Goal: Use online tool/utility: Utilize a website feature to perform a specific function

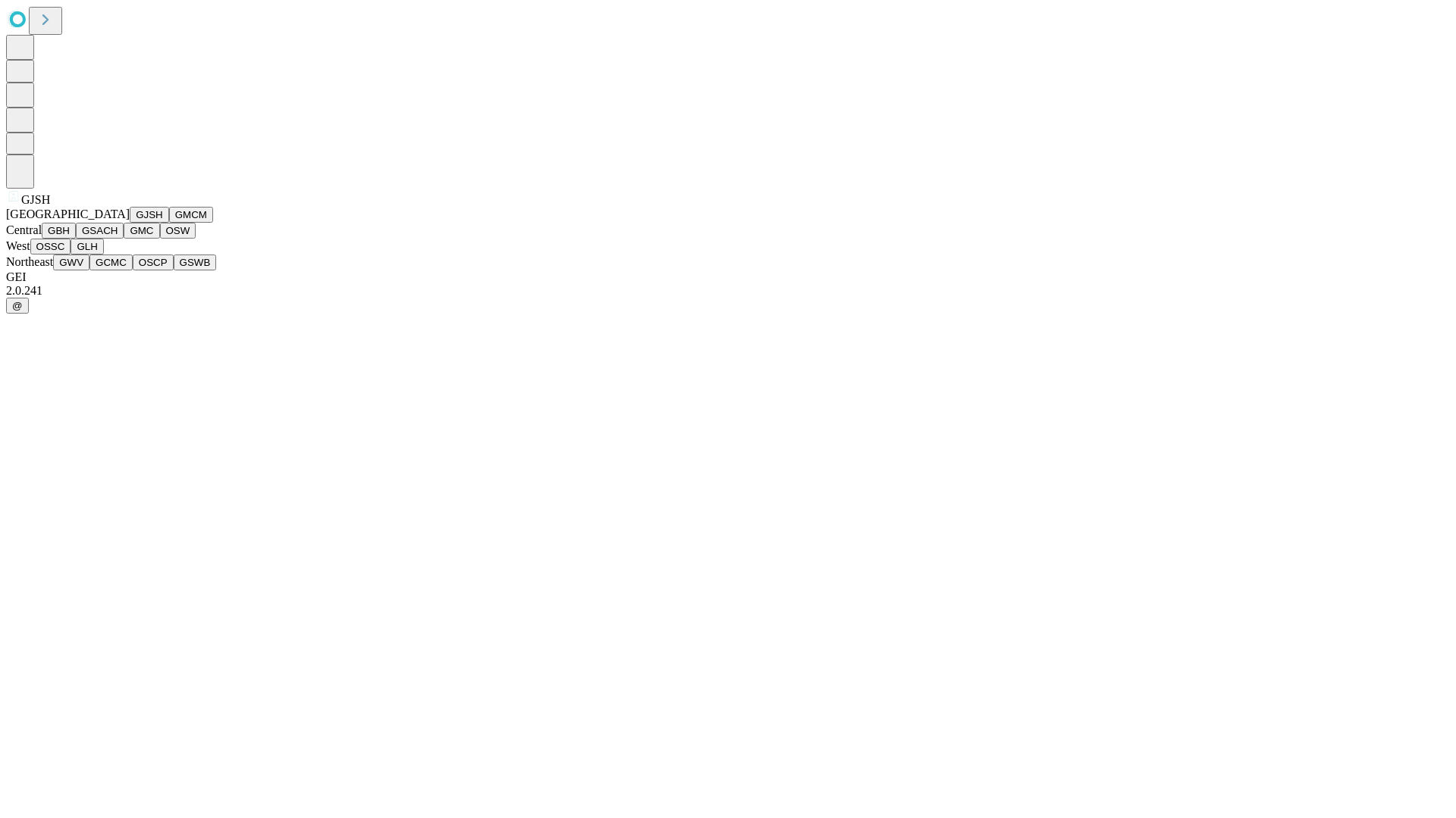
click at [130, 223] on button "GJSH" at bounding box center [150, 214] width 40 height 16
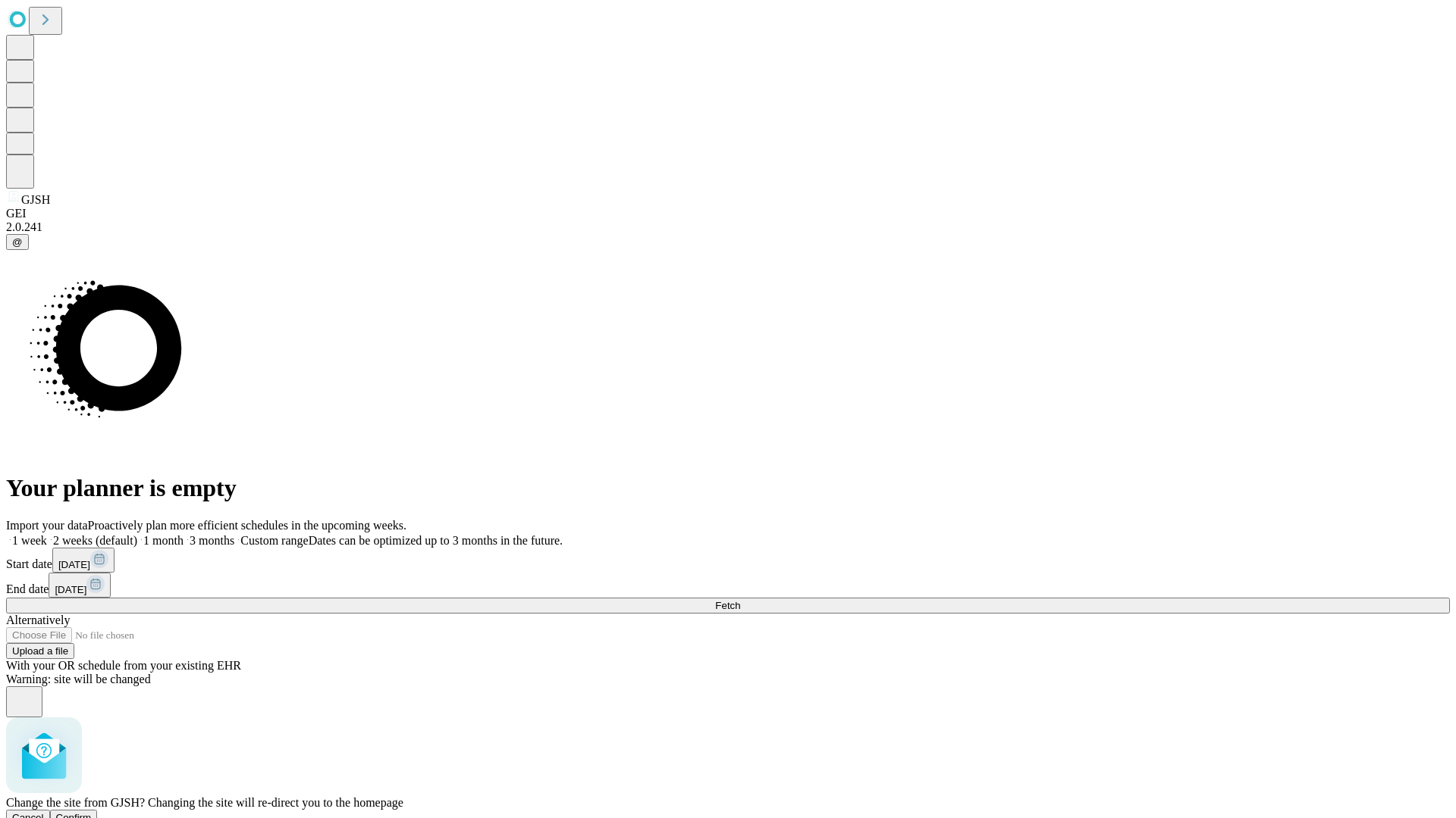
click at [92, 812] on span "Confirm" at bounding box center [74, 818] width 36 height 11
click at [183, 534] on label "1 month" at bounding box center [160, 541] width 46 height 13
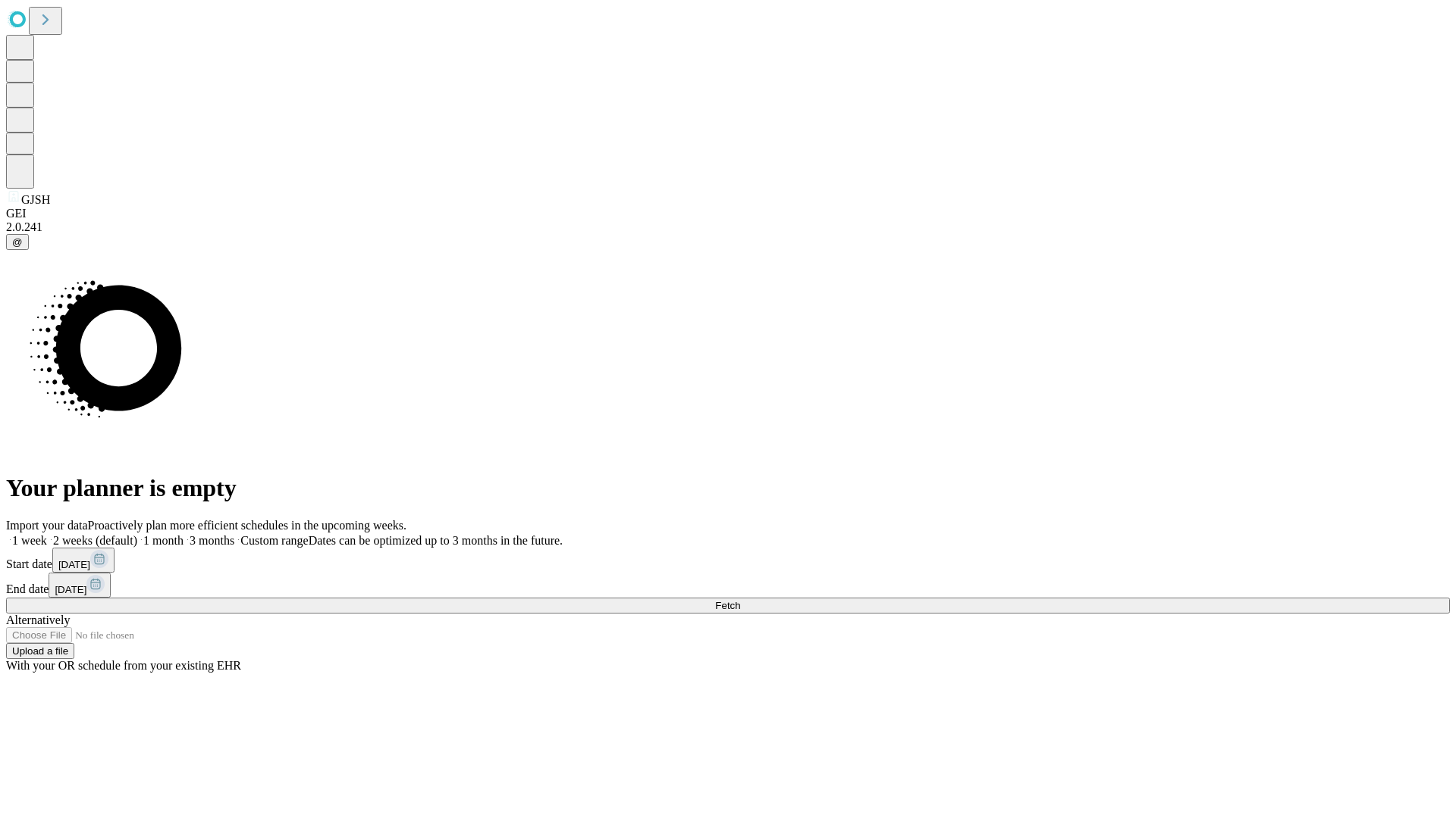
click at [740, 600] on span "Fetch" at bounding box center [727, 606] width 25 height 11
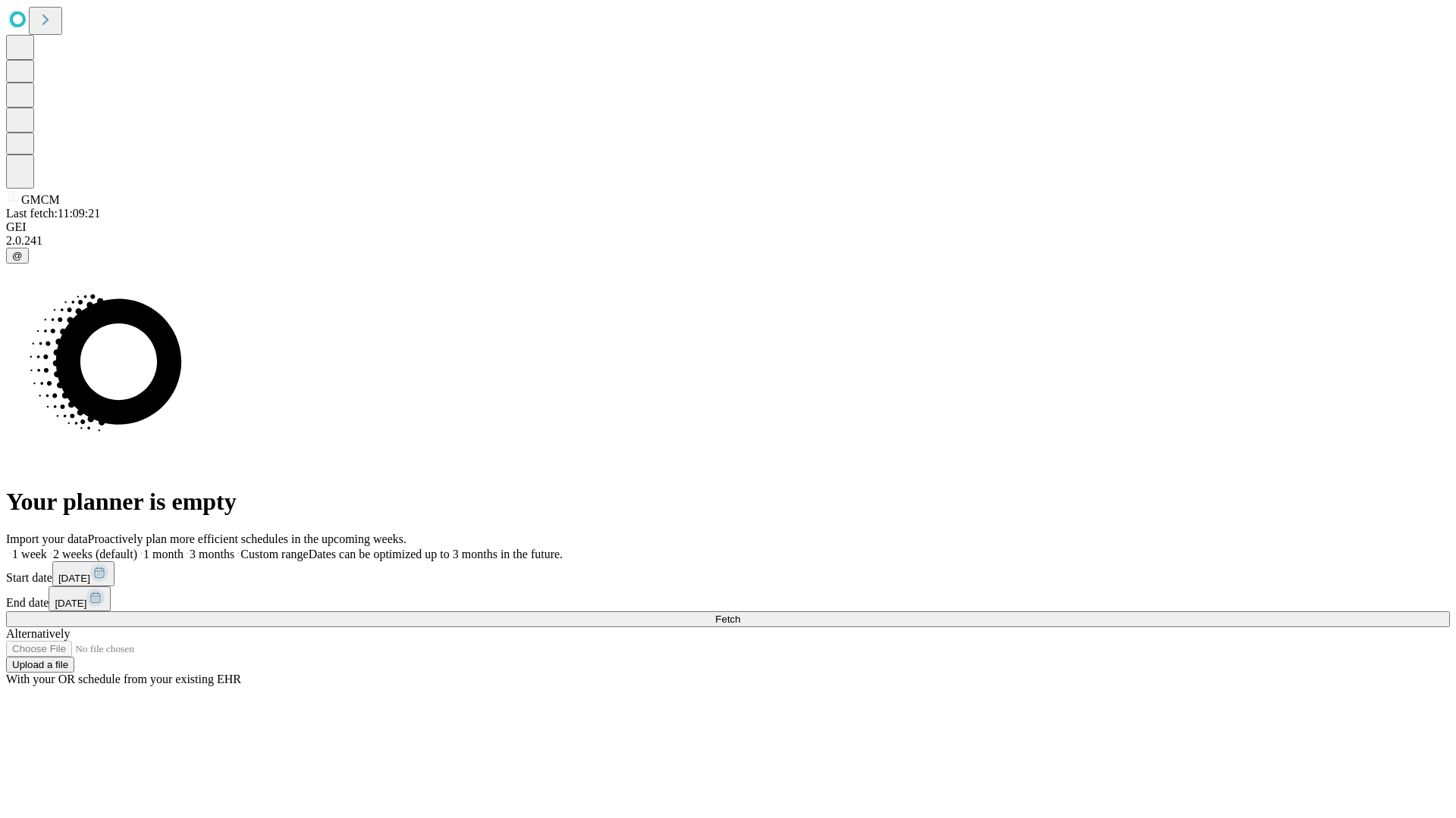
click at [183, 548] on label "1 month" at bounding box center [160, 555] width 46 height 13
click at [740, 614] on span "Fetch" at bounding box center [727, 620] width 25 height 11
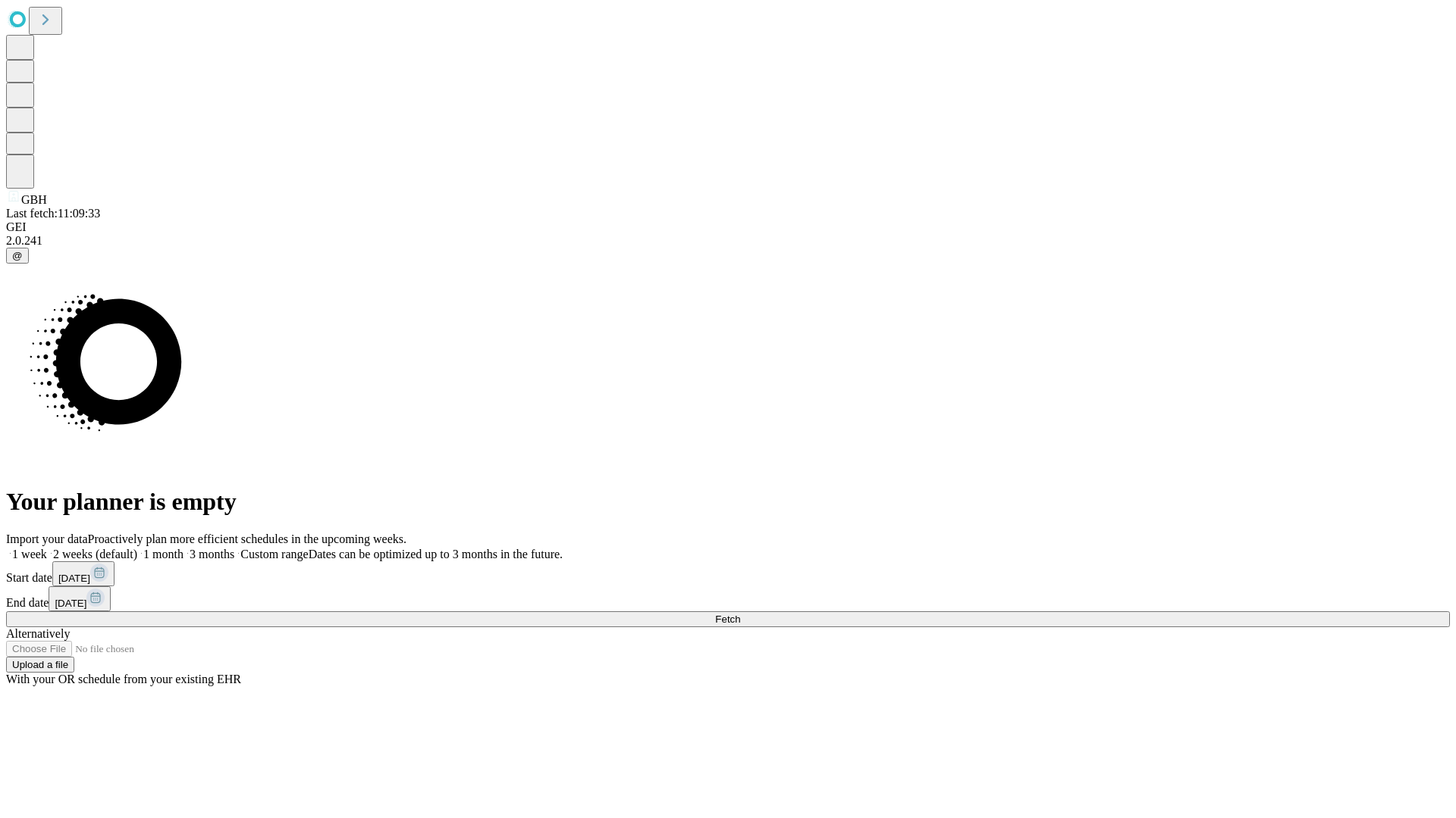
click at [183, 548] on label "1 month" at bounding box center [160, 555] width 46 height 13
click at [740, 614] on span "Fetch" at bounding box center [727, 620] width 25 height 11
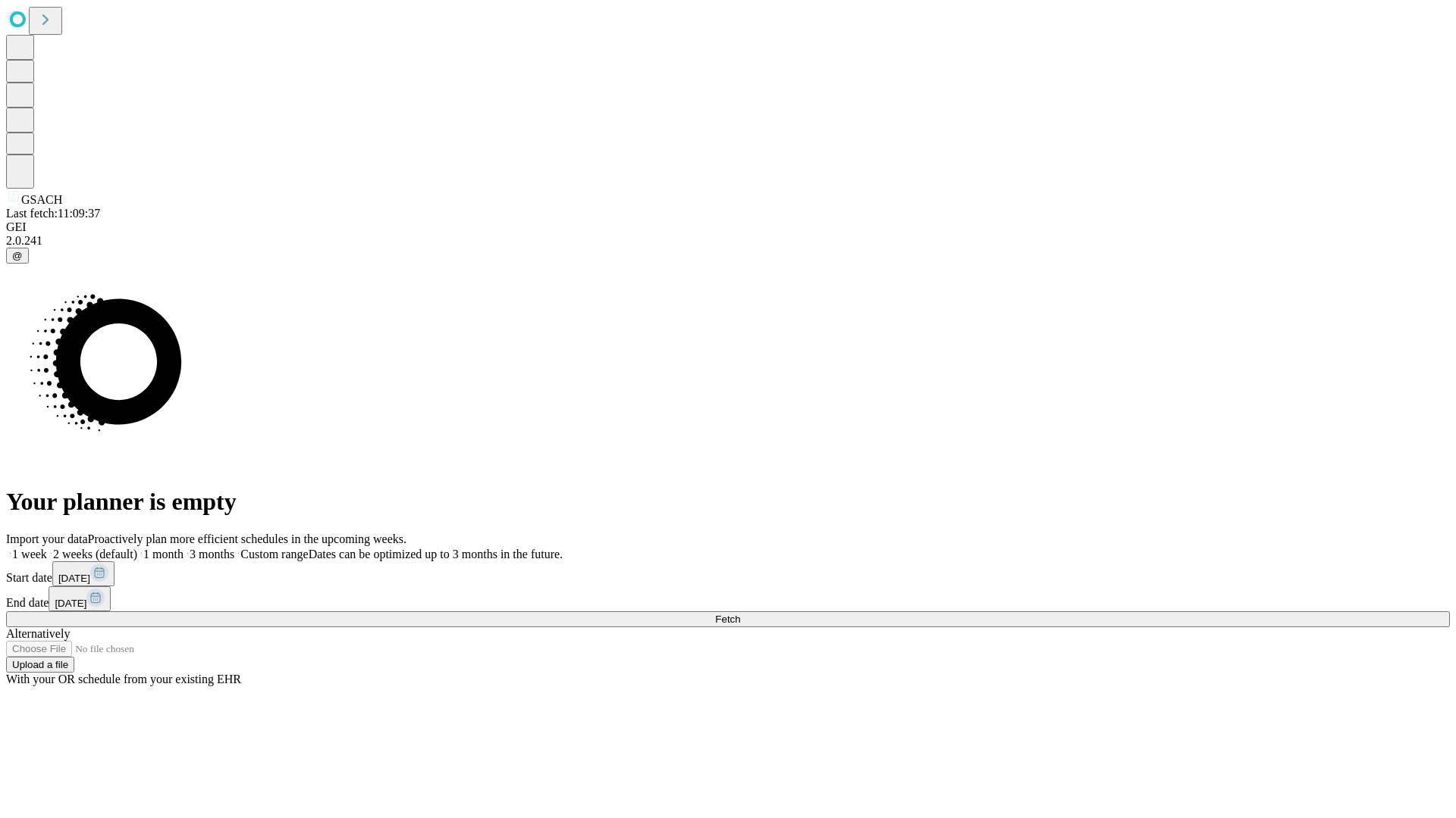
click at [183, 548] on label "1 month" at bounding box center [160, 555] width 46 height 13
click at [740, 614] on span "Fetch" at bounding box center [727, 620] width 25 height 11
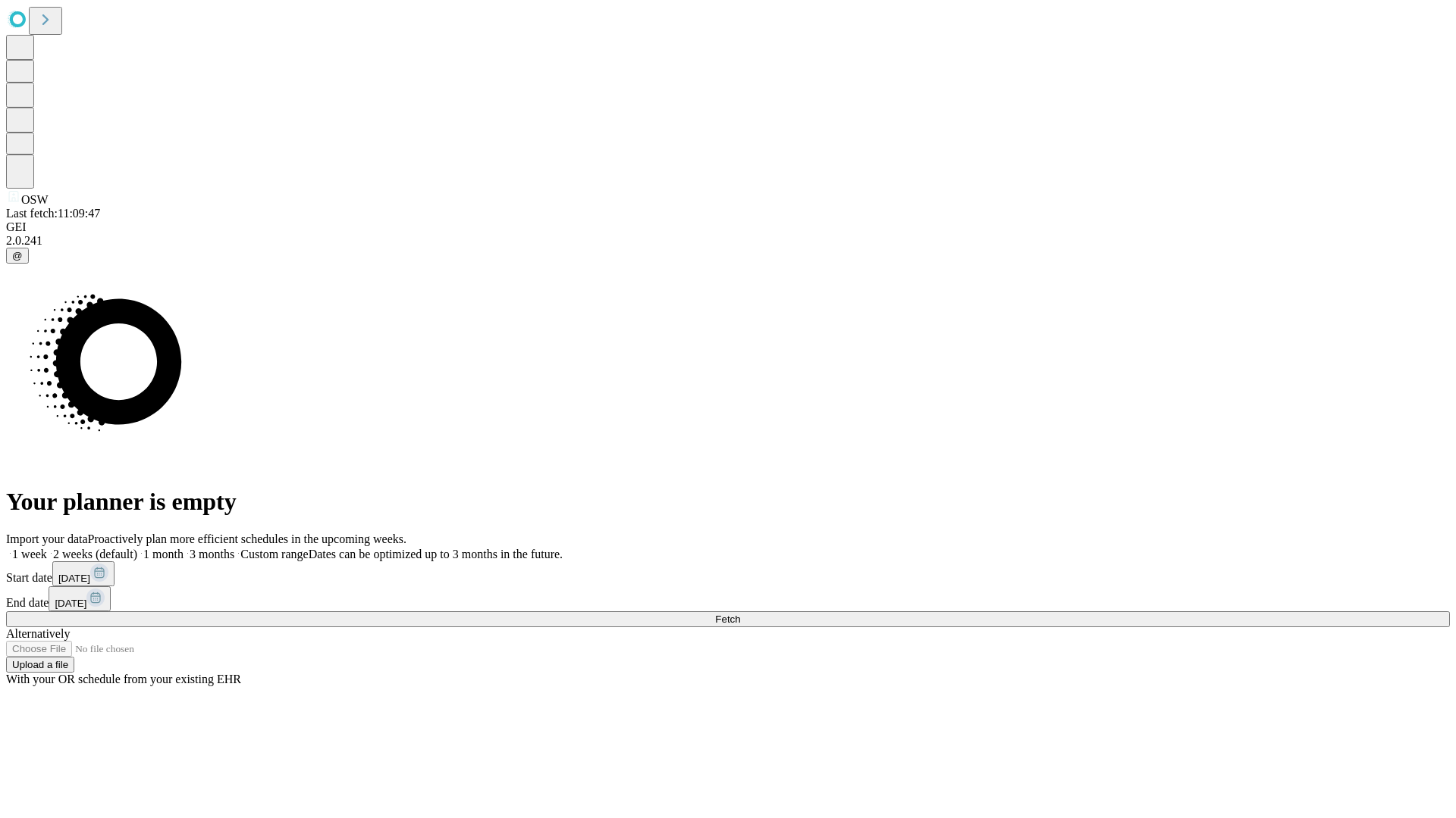
click at [183, 548] on label "1 month" at bounding box center [160, 555] width 46 height 13
click at [740, 614] on span "Fetch" at bounding box center [727, 620] width 25 height 11
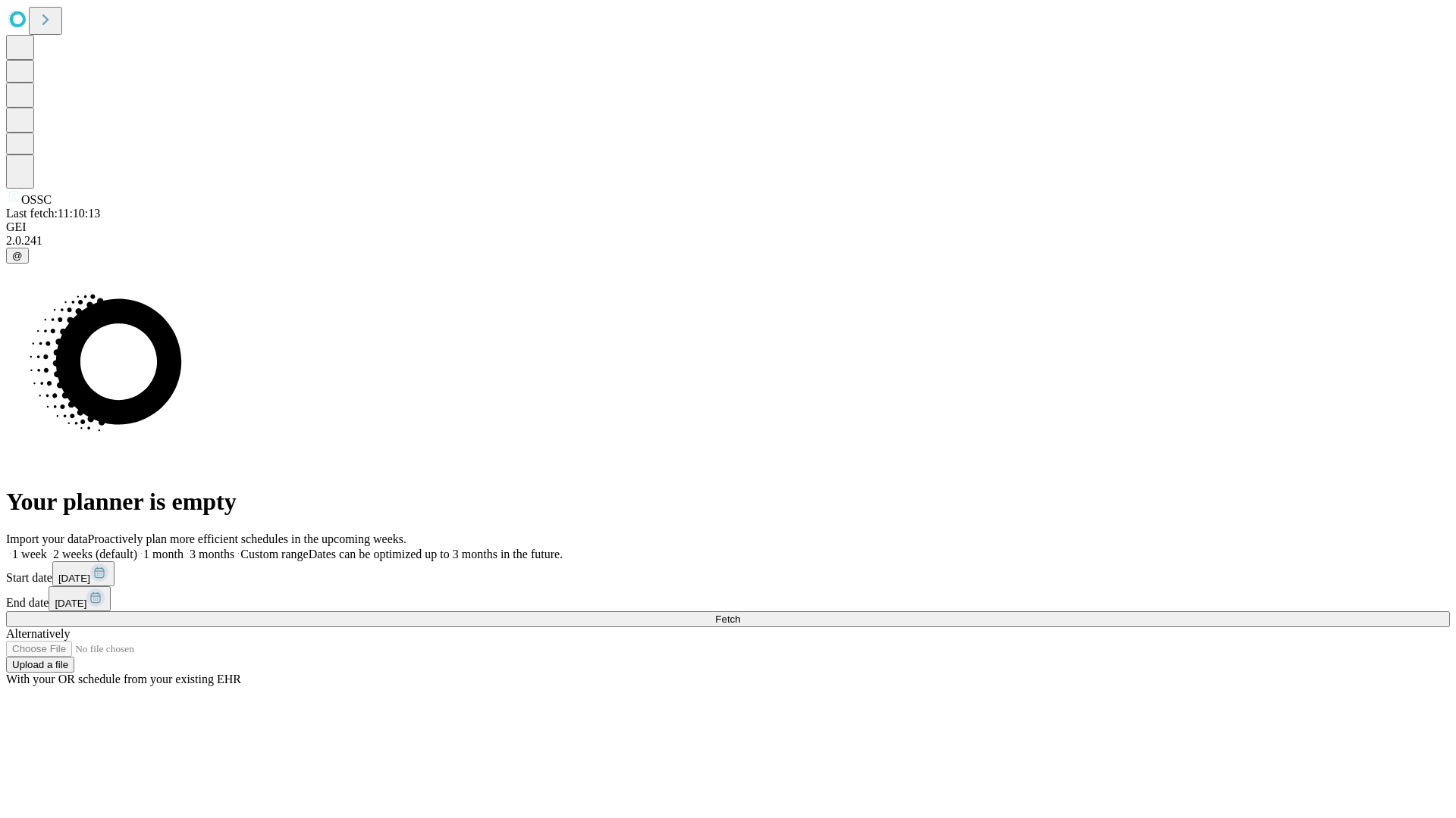
click at [183, 548] on label "1 month" at bounding box center [160, 555] width 46 height 13
click at [740, 614] on span "Fetch" at bounding box center [727, 620] width 25 height 11
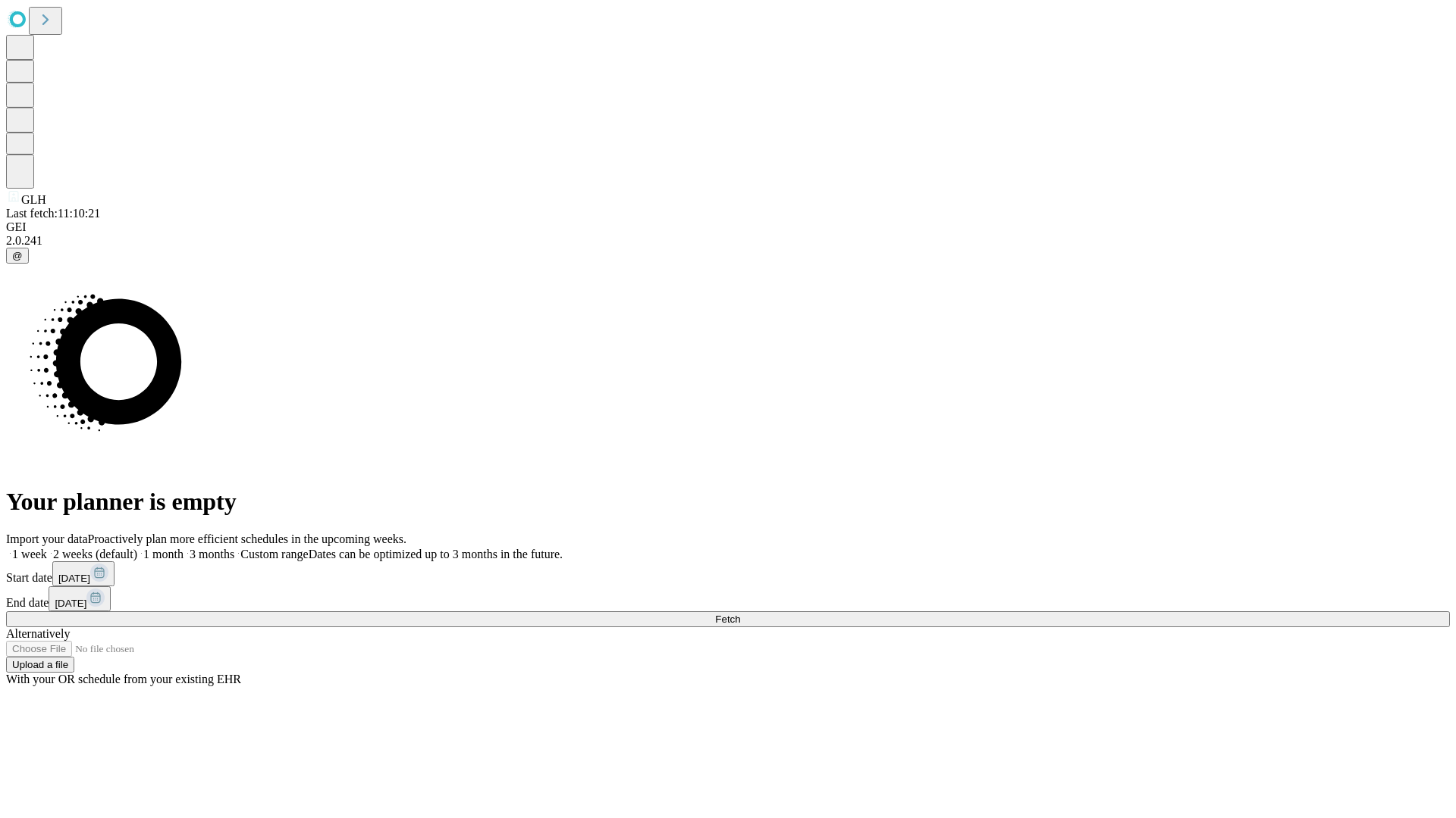
click at [740, 614] on span "Fetch" at bounding box center [727, 620] width 25 height 11
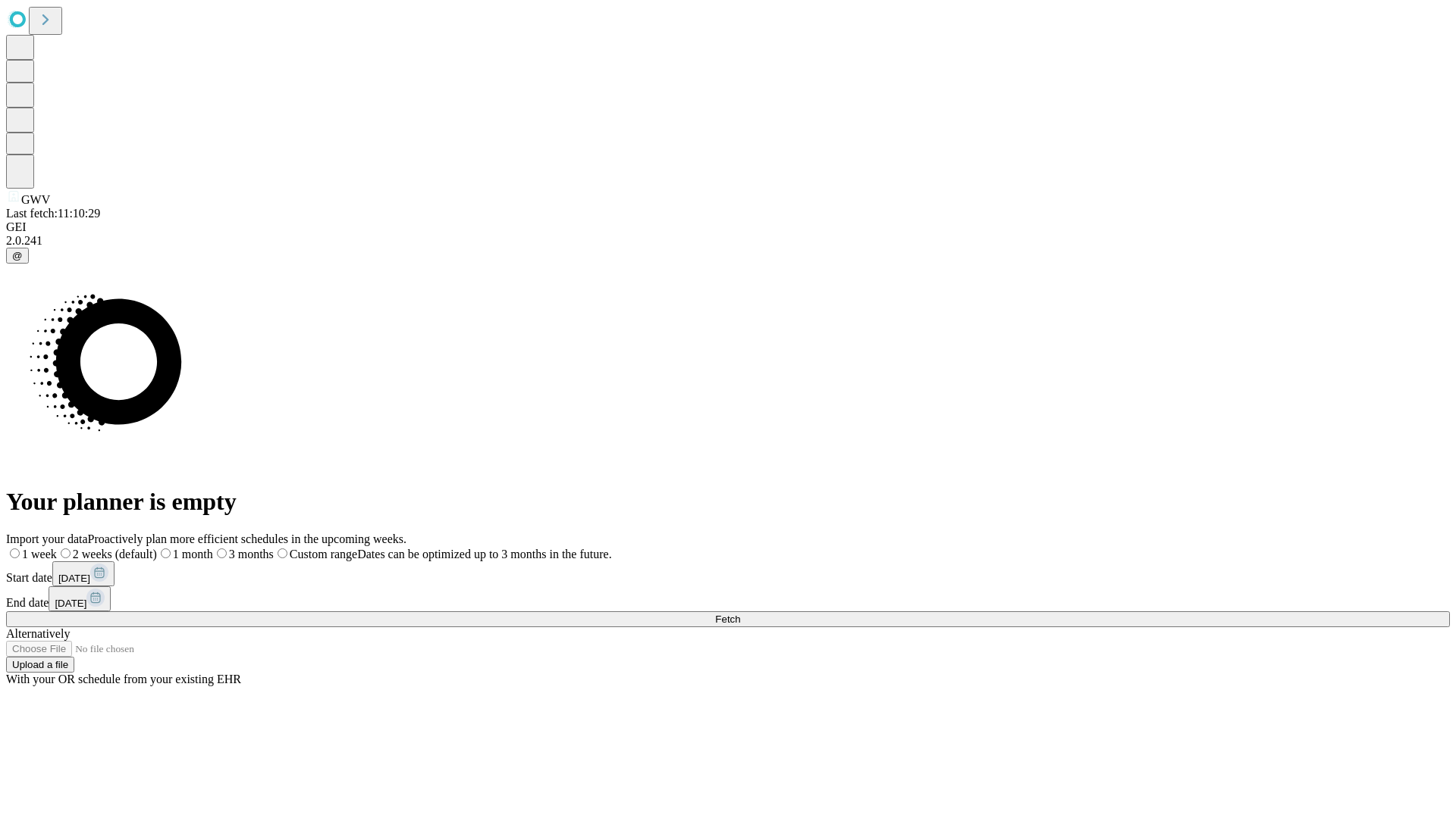
click at [213, 548] on label "1 month" at bounding box center [185, 555] width 56 height 13
click at [740, 614] on span "Fetch" at bounding box center [727, 620] width 25 height 11
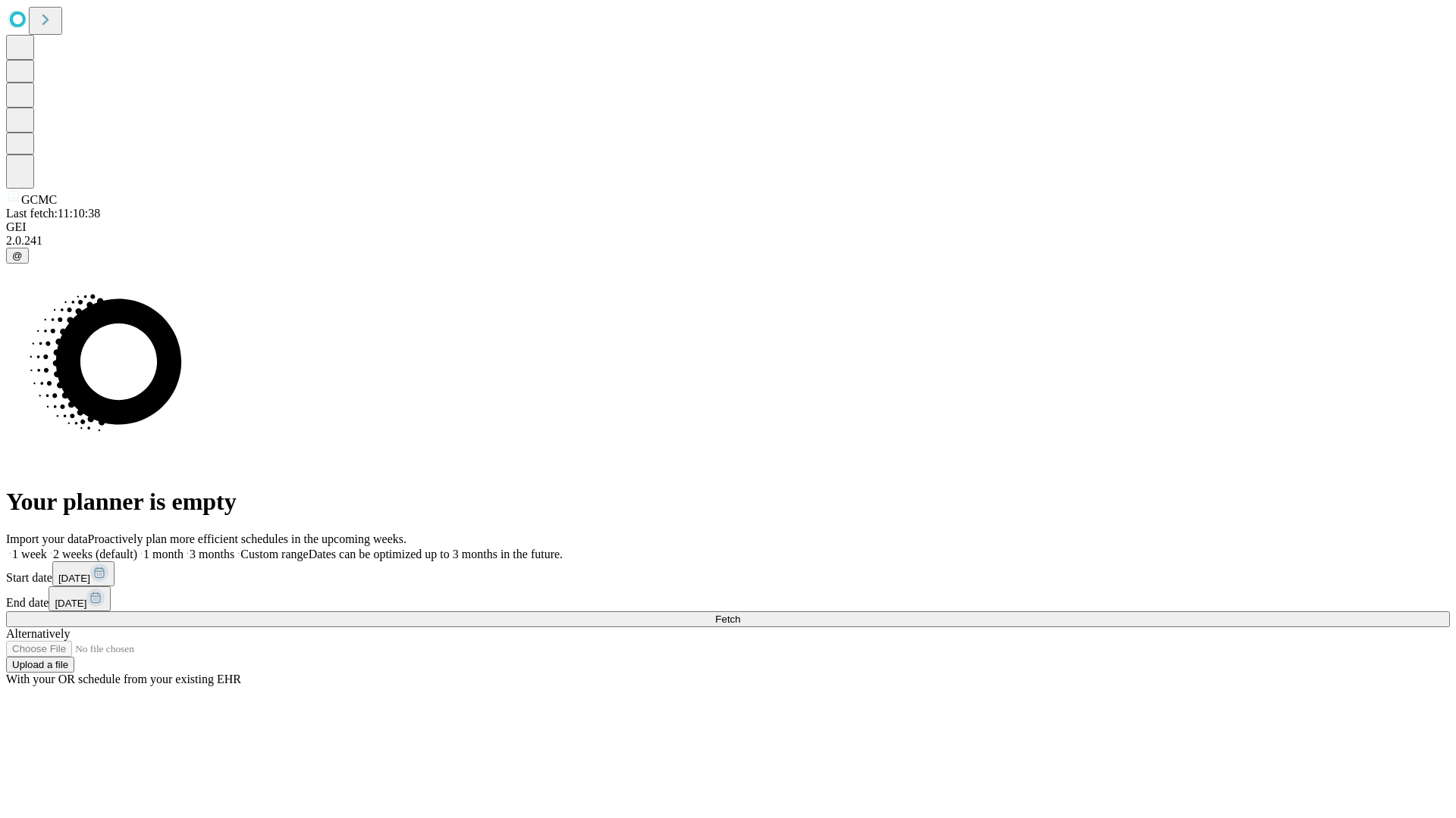
click at [740, 614] on span "Fetch" at bounding box center [727, 620] width 25 height 11
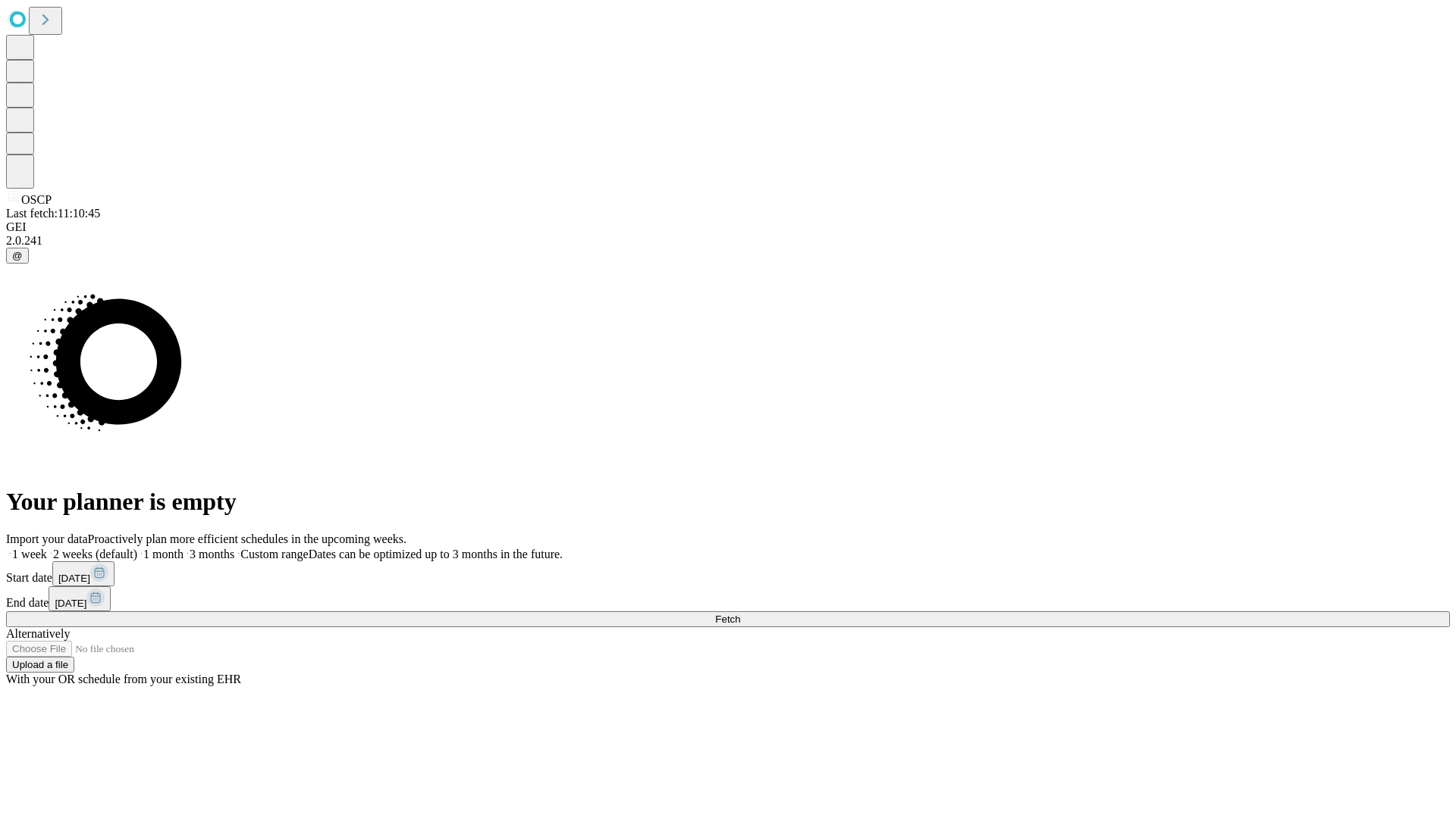
click at [183, 548] on label "1 month" at bounding box center [160, 555] width 46 height 13
click at [740, 614] on span "Fetch" at bounding box center [727, 620] width 25 height 11
